Goal: Navigation & Orientation: Find specific page/section

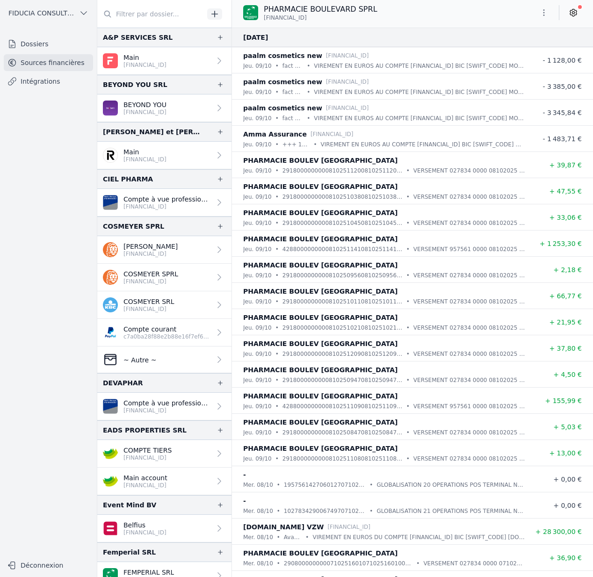
scroll to position [913, 0]
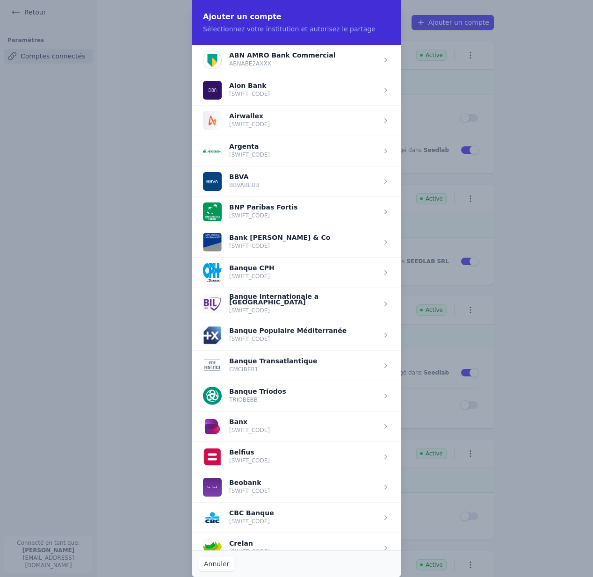
scroll to position [257, 0]
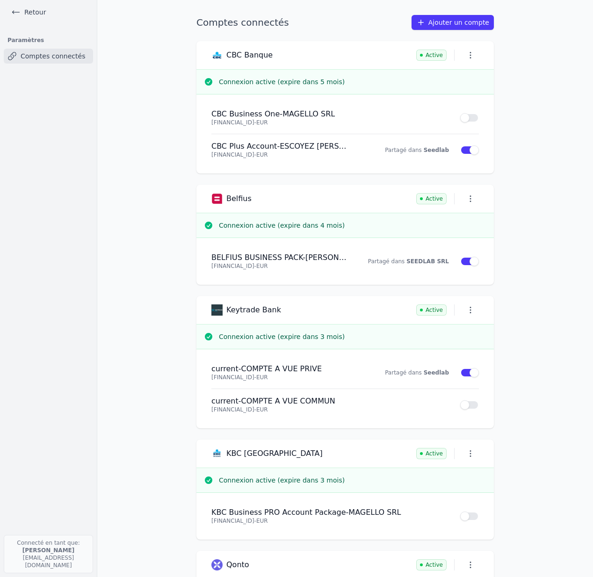
click at [21, 10] on link "Retour" at bounding box center [28, 12] width 42 height 13
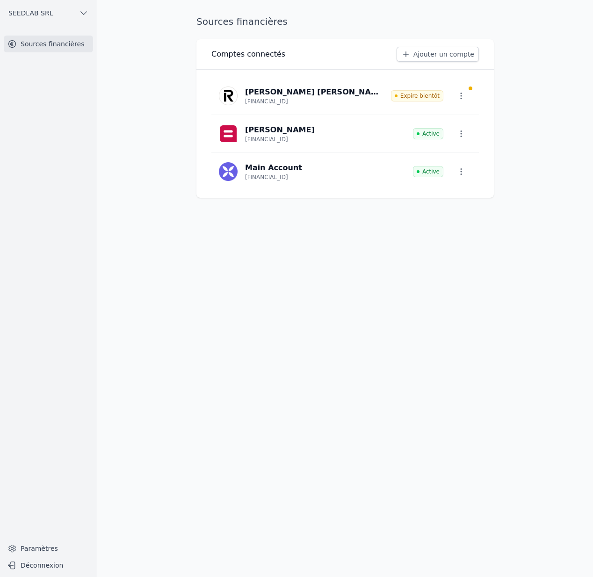
click at [64, 18] on button "SEEDLAB SRL" at bounding box center [48, 13] width 89 height 15
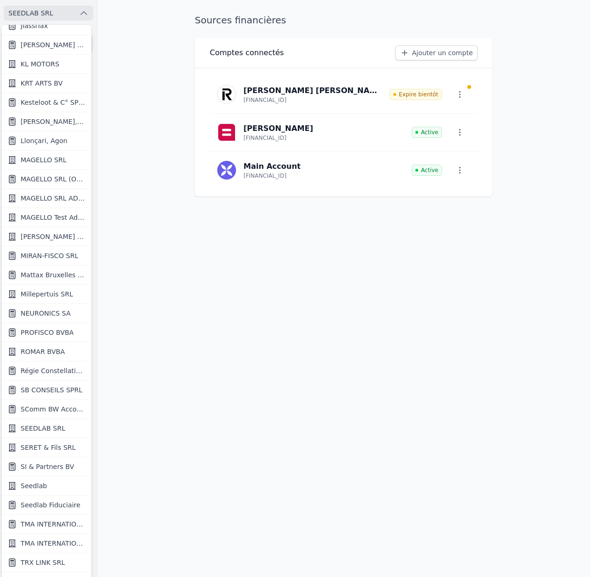
scroll to position [824, 0]
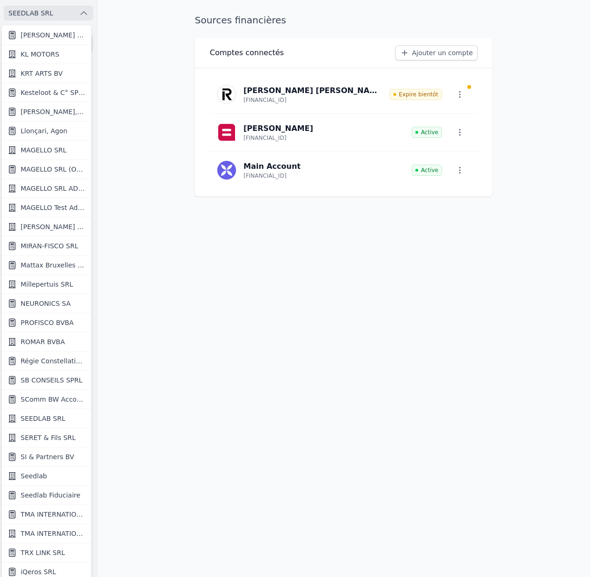
click at [62, 498] on span "Seedlab Fiduciaire" at bounding box center [51, 495] width 60 height 9
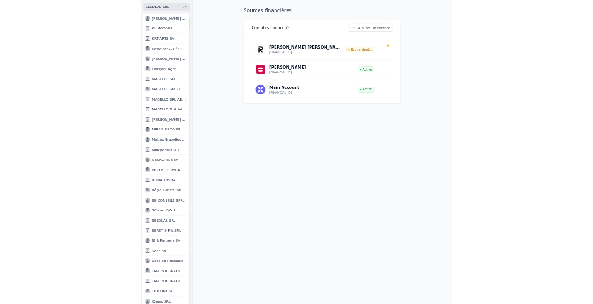
scroll to position [0, 0]
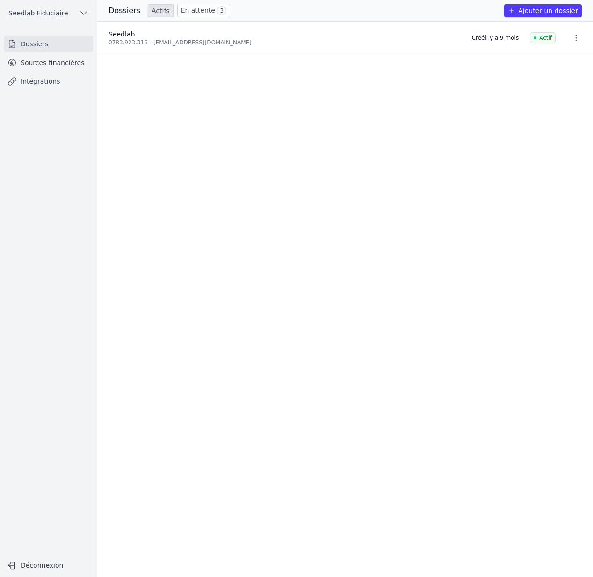
click at [52, 55] on link "Sources financières" at bounding box center [48, 62] width 89 height 17
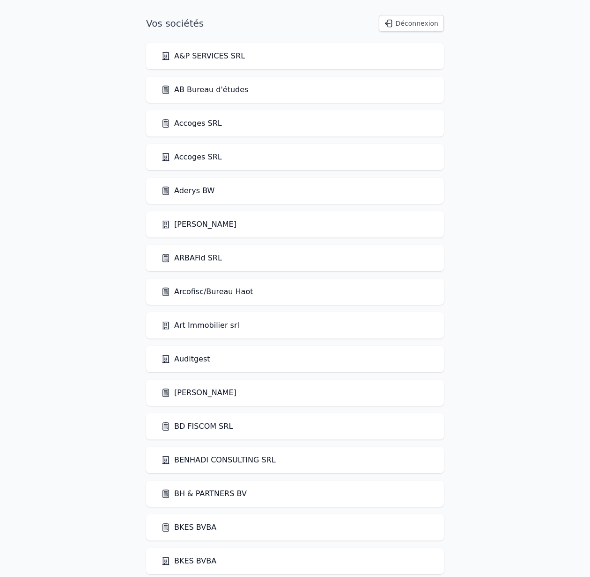
scroll to position [643, 0]
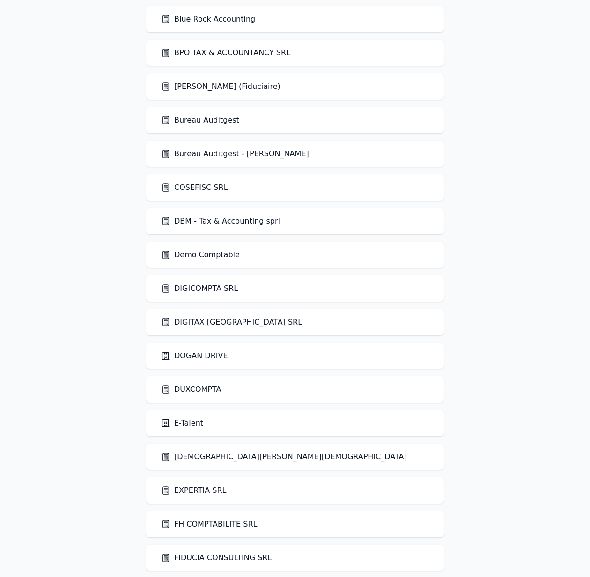
click at [176, 289] on link "DIGICOMPTA SRL" at bounding box center [199, 288] width 77 height 11
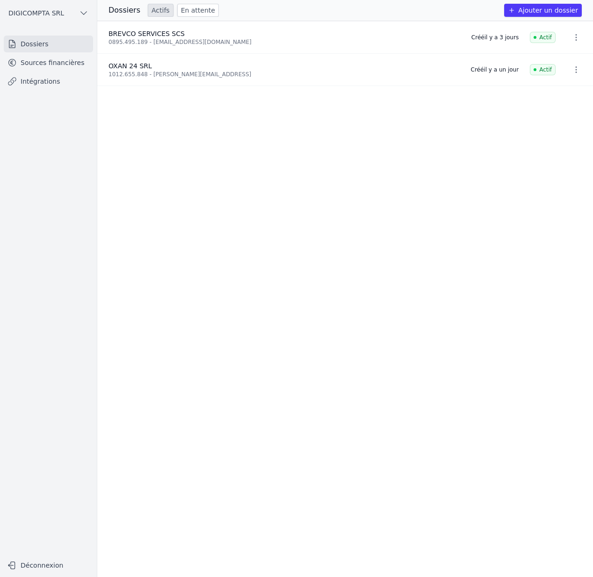
click at [58, 58] on link "Sources financières" at bounding box center [48, 62] width 89 height 17
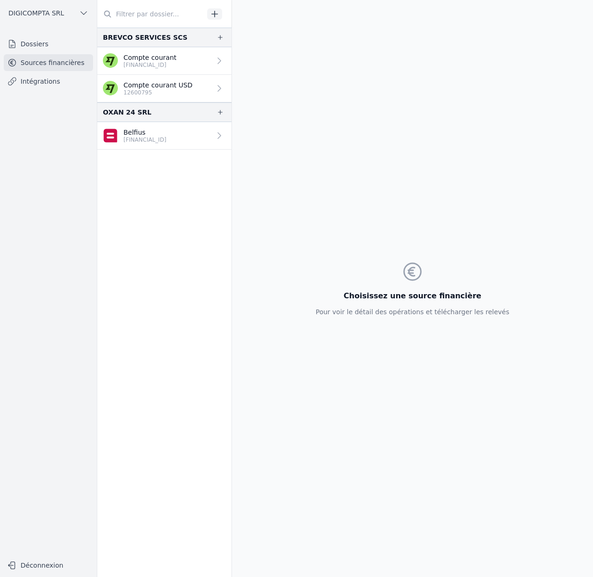
click at [44, 84] on link "Intégrations" at bounding box center [48, 81] width 89 height 17
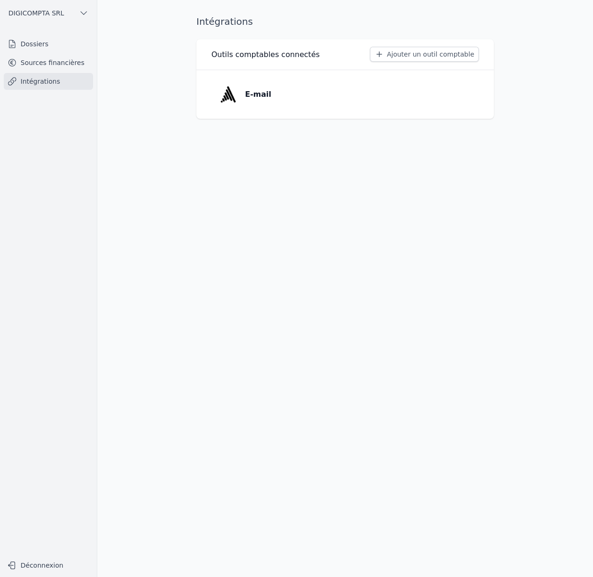
click at [55, 64] on link "Sources financières" at bounding box center [48, 62] width 89 height 17
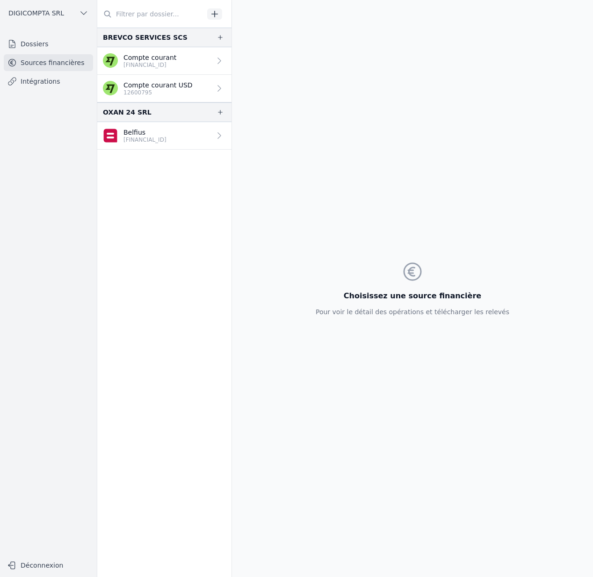
click at [160, 58] on p "Compte courant" at bounding box center [150, 57] width 53 height 9
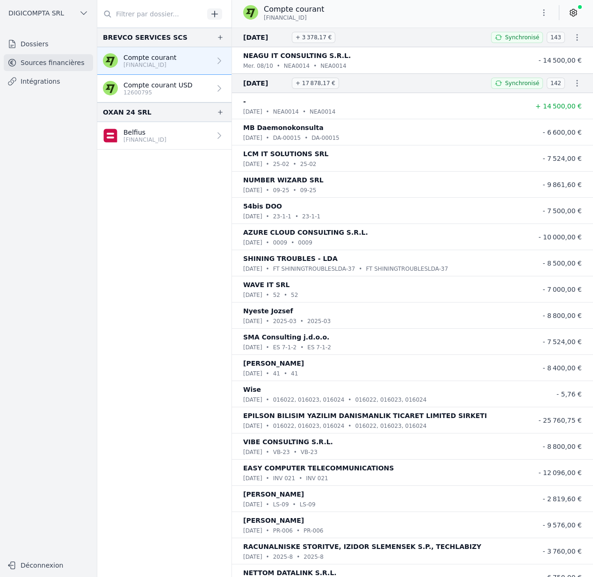
click at [160, 83] on p "Compte courant USD" at bounding box center [158, 84] width 69 height 9
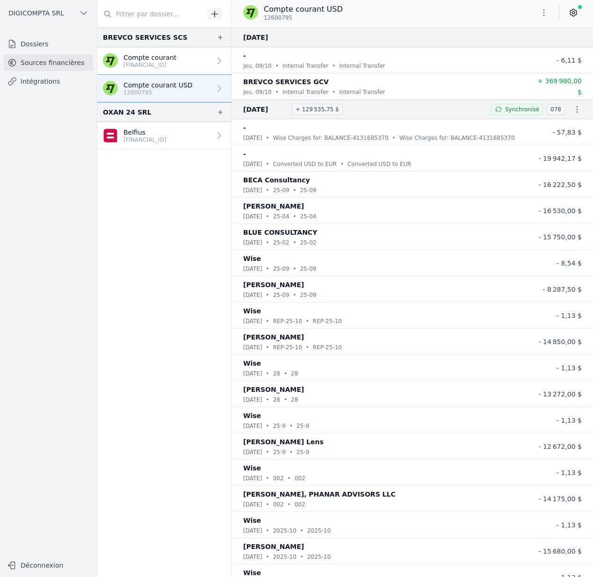
click at [151, 146] on link "Belfius BE34 0689 5285 6790" at bounding box center [164, 136] width 134 height 28
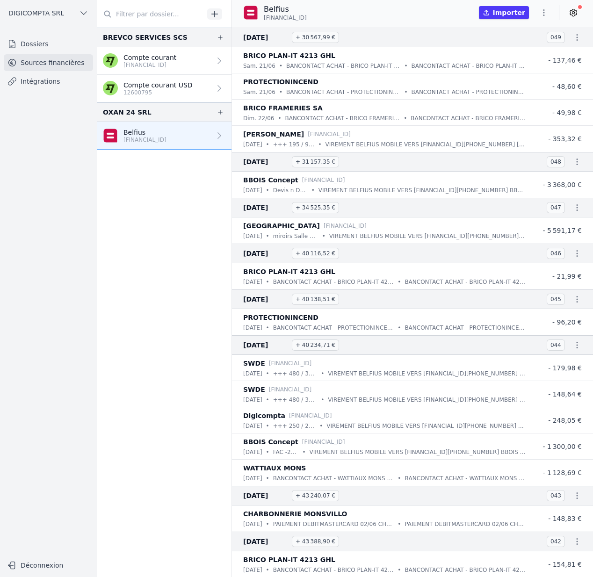
click at [37, 76] on link "Intégrations" at bounding box center [48, 81] width 89 height 17
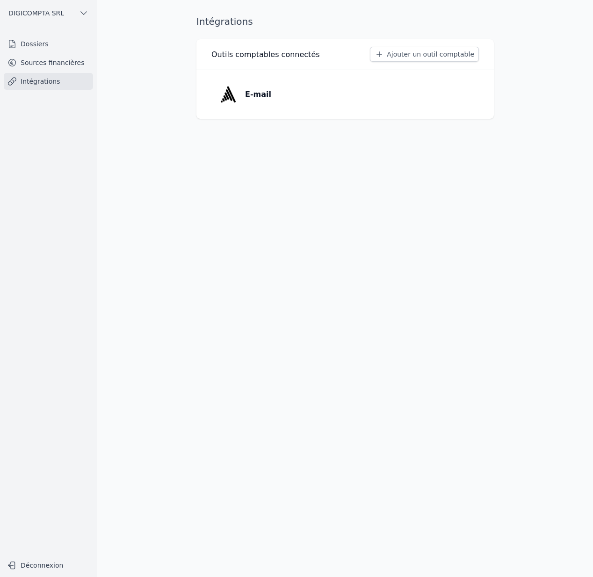
click at [44, 41] on link "Dossiers" at bounding box center [48, 44] width 89 height 17
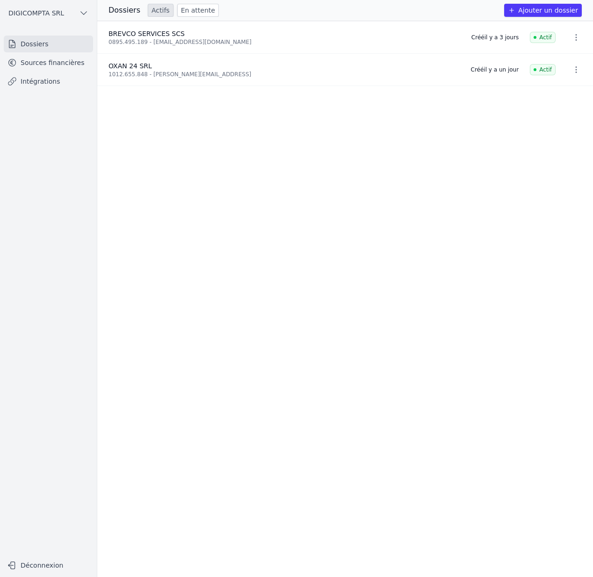
click at [72, 62] on link "Sources financières" at bounding box center [48, 62] width 89 height 17
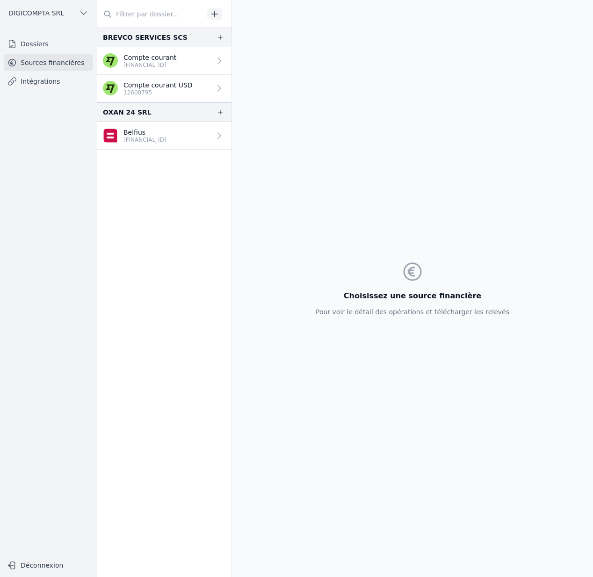
click at [66, 15] on button "DIGICOMPTA SRL" at bounding box center [48, 13] width 89 height 15
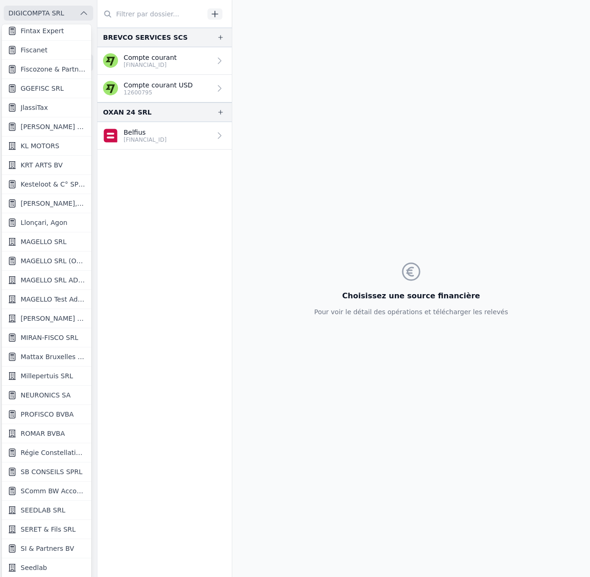
scroll to position [843, 0]
